Goal: Information Seeking & Learning: Find specific fact

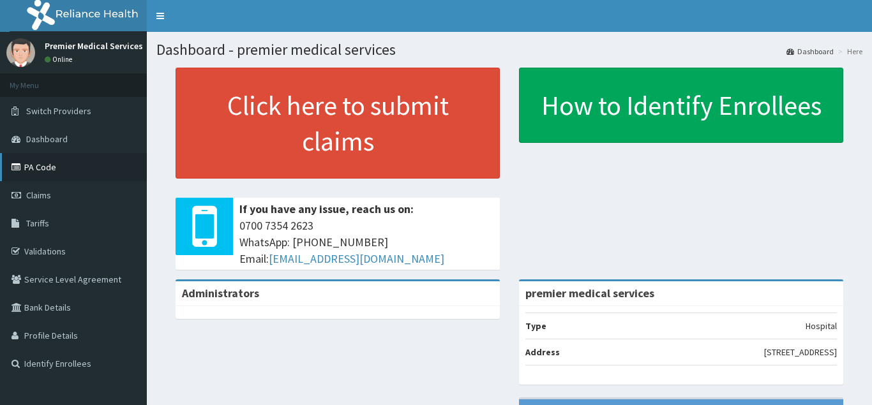
click at [82, 163] on link "PA Code" at bounding box center [73, 167] width 147 height 28
click at [36, 166] on link "PA Code" at bounding box center [73, 167] width 147 height 28
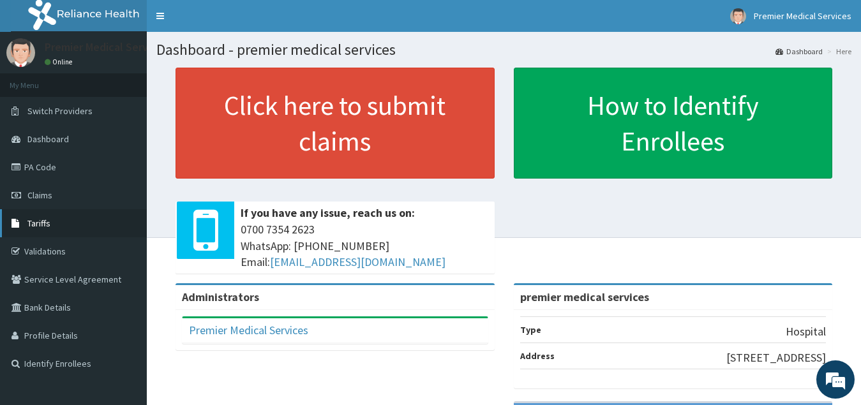
click at [65, 222] on link "Tariffs" at bounding box center [73, 223] width 147 height 28
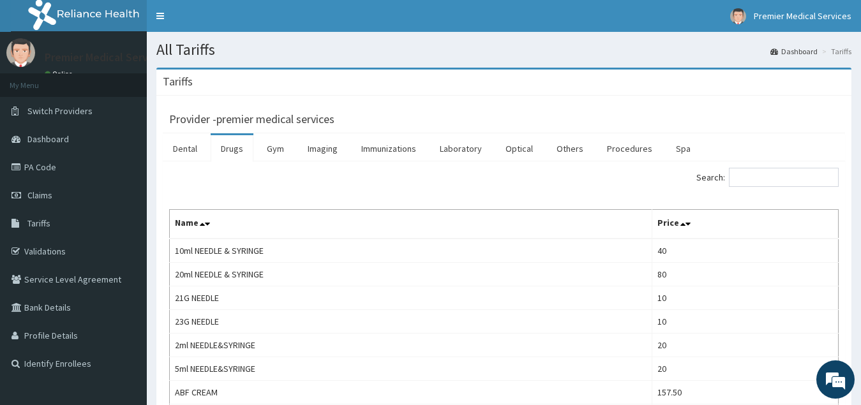
scroll to position [128, 0]
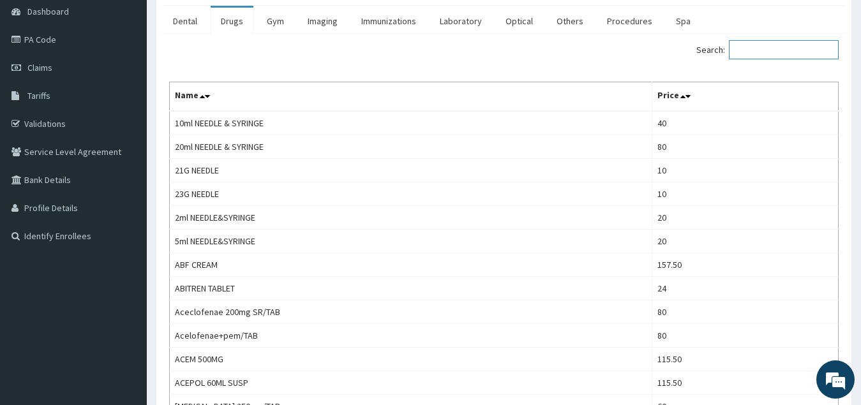
click at [766, 46] on input "Search:" at bounding box center [784, 49] width 110 height 19
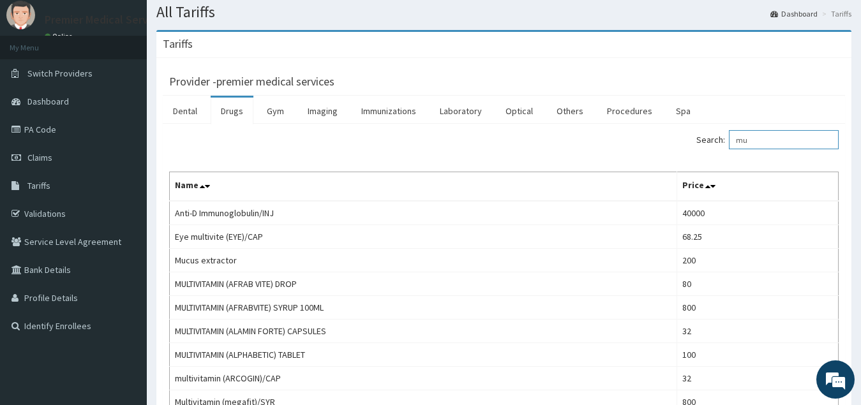
scroll to position [0, 0]
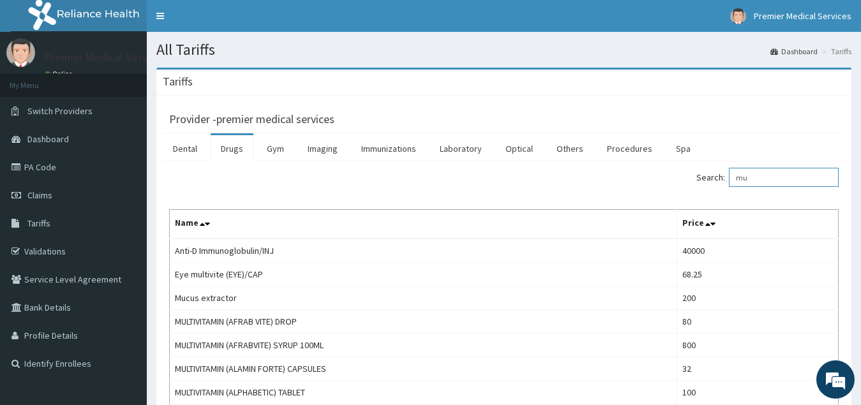
type input "m"
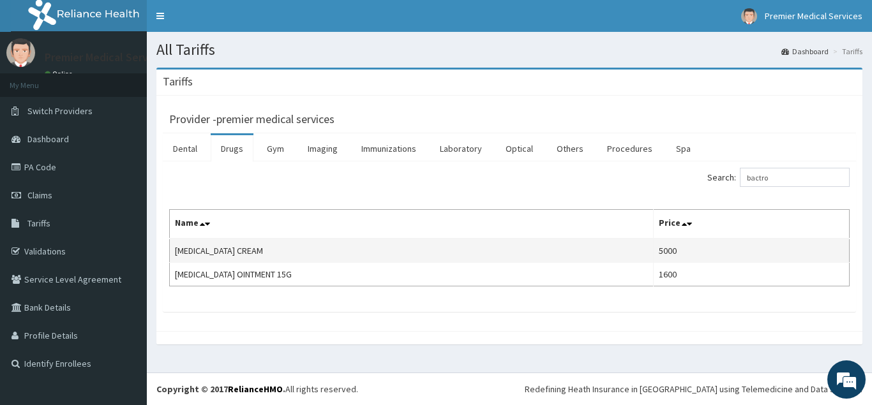
click at [442, 245] on td "BACTROBAN CREAM" at bounding box center [412, 251] width 484 height 24
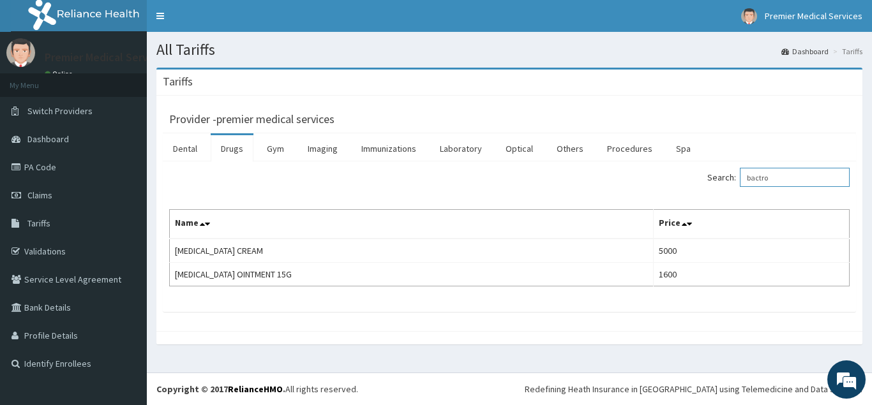
drag, startPoint x: 801, startPoint y: 183, endPoint x: 704, endPoint y: 195, distance: 97.9
click at [704, 195] on div "Search: bactro Name Price BACTROBAN CREAM 5000 BACTROBAN OINTMENT 15G 1600" at bounding box center [509, 227] width 680 height 119
drag, startPoint x: 791, startPoint y: 176, endPoint x: 737, endPoint y: 191, distance: 55.8
click at [737, 191] on div "Search: cetri Name Price Cetrizine 10mg/TAB 115.50 Cetrizini 5mg/SYR 630" at bounding box center [509, 227] width 680 height 119
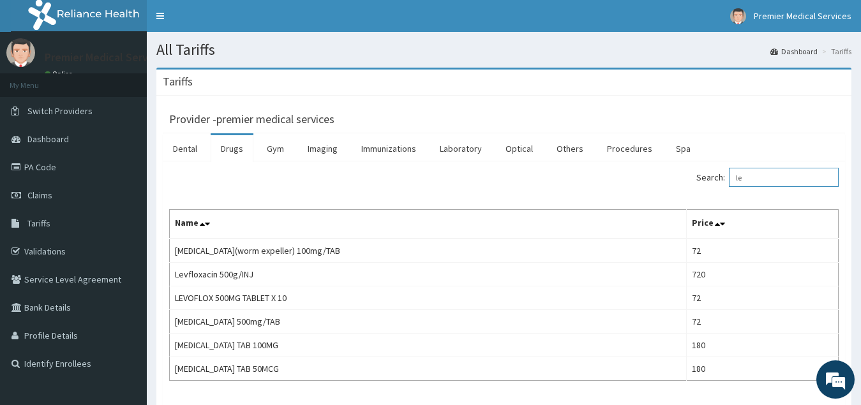
type input "l"
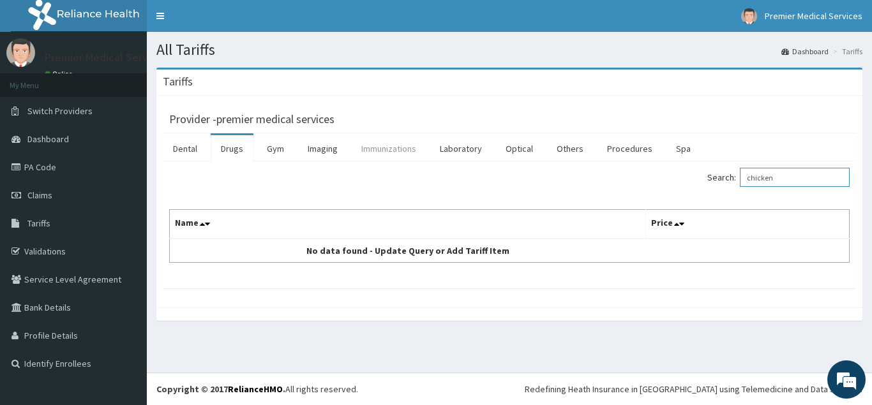
type input "chicken"
click at [398, 154] on link "Immunizations" at bounding box center [388, 148] width 75 height 27
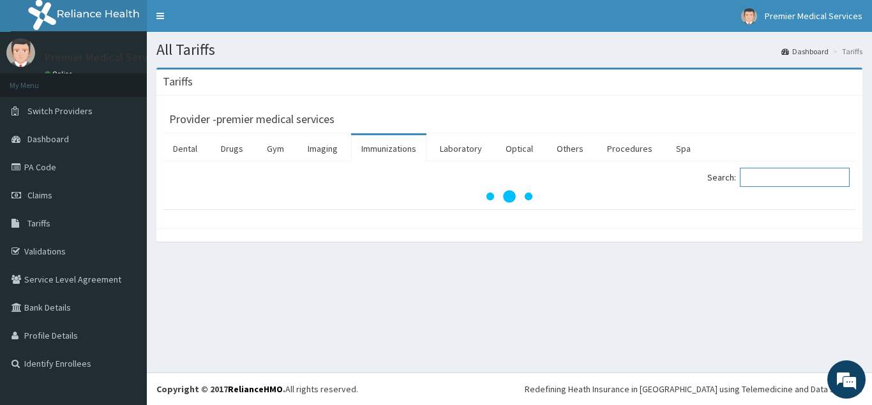
click at [798, 176] on input "Search:" at bounding box center [795, 177] width 110 height 19
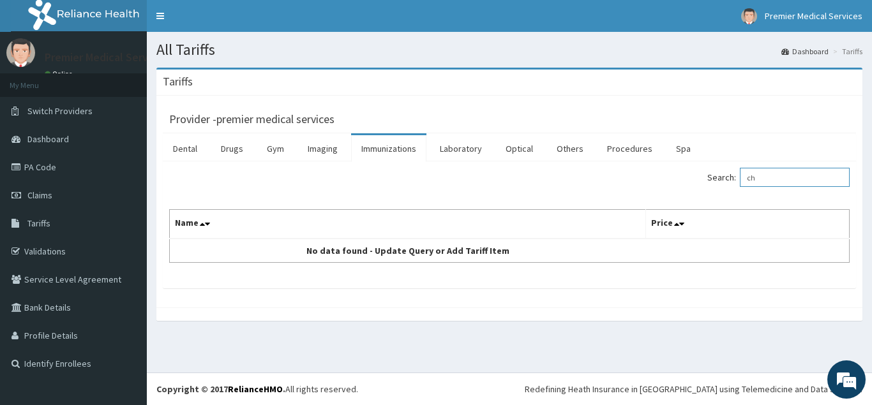
type input "c"
type input "p"
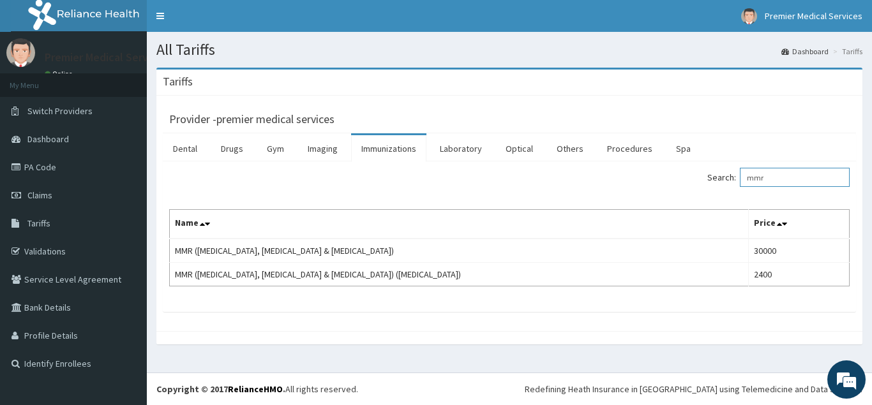
drag, startPoint x: 812, startPoint y: 180, endPoint x: 731, endPoint y: 188, distance: 81.5
click at [731, 188] on div "Search: mmr" at bounding box center [684, 179] width 331 height 22
type input "c"
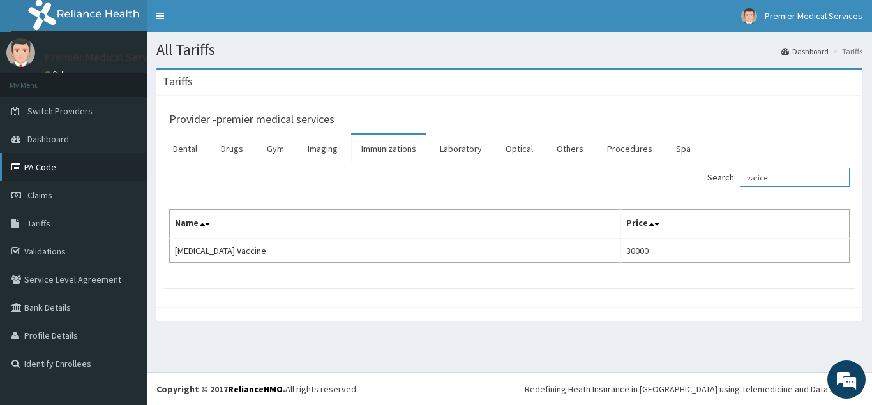
type input "varice"
click at [68, 172] on link "PA Code" at bounding box center [73, 167] width 147 height 28
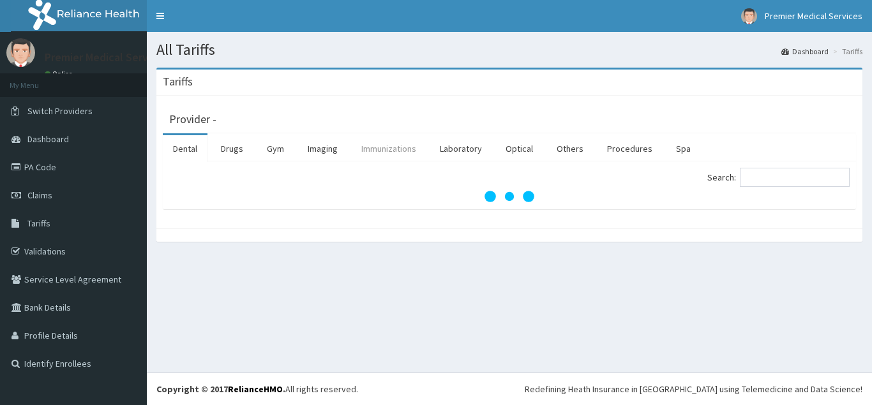
click at [416, 152] on link "Immunizations" at bounding box center [388, 148] width 75 height 27
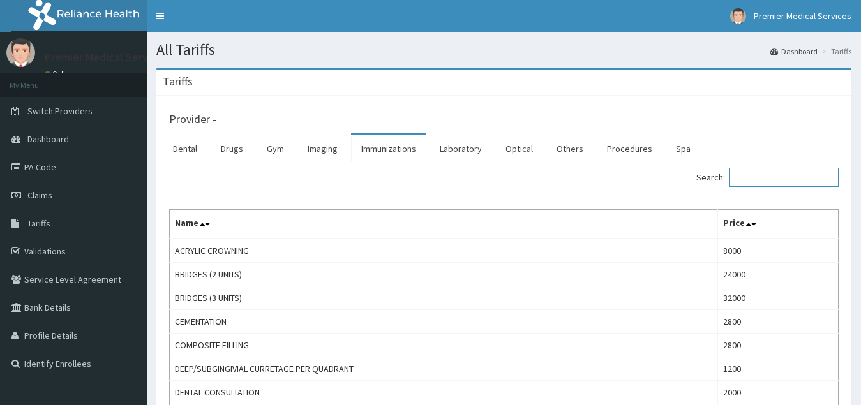
click at [783, 179] on input "Search:" at bounding box center [784, 177] width 110 height 19
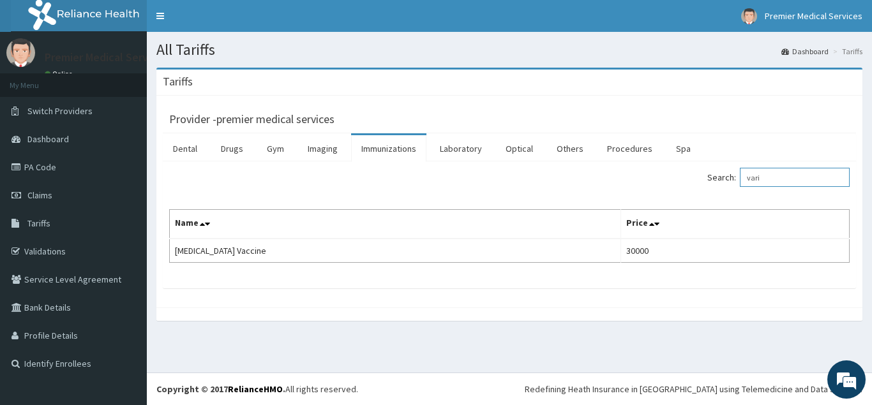
type input "vari"
